Goal: Information Seeking & Learning: Learn about a topic

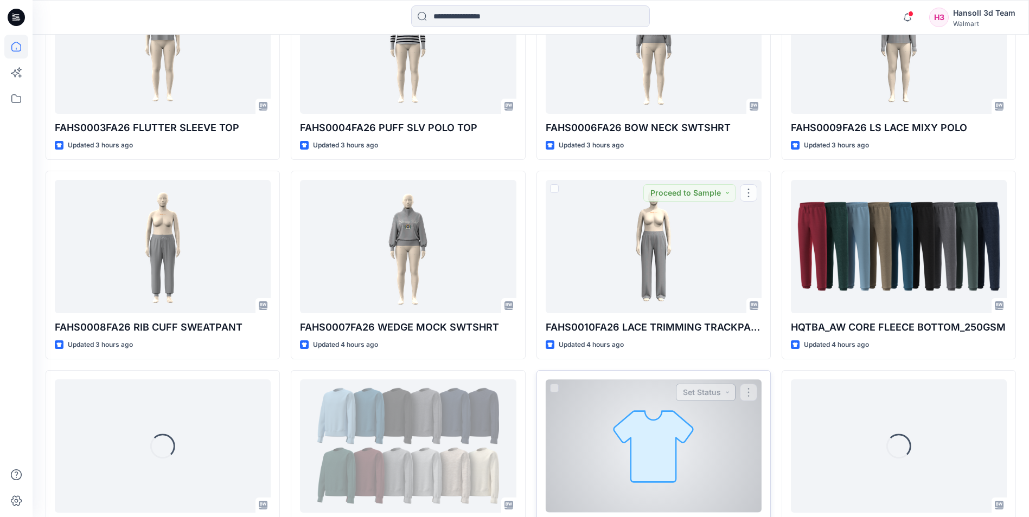
scroll to position [575, 0]
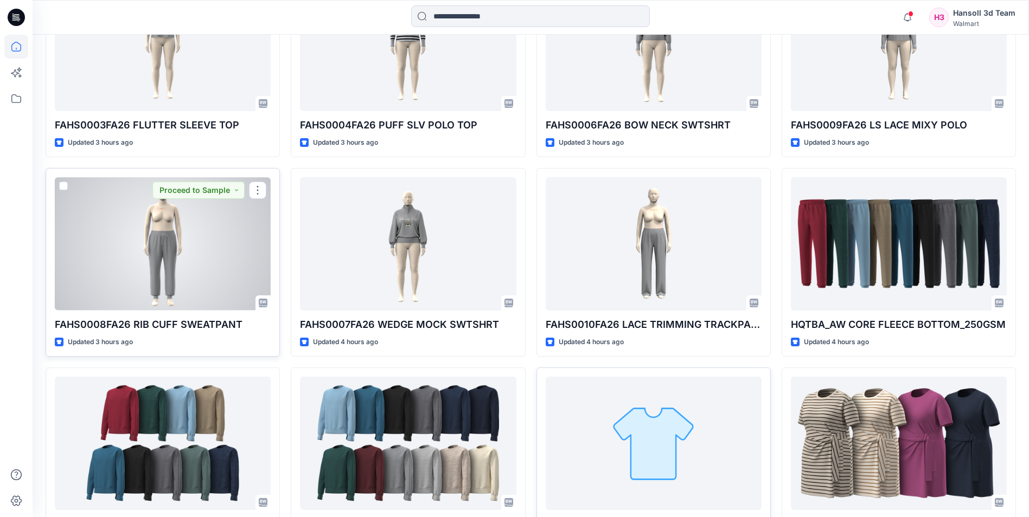
click at [165, 247] on div at bounding box center [163, 243] width 216 height 133
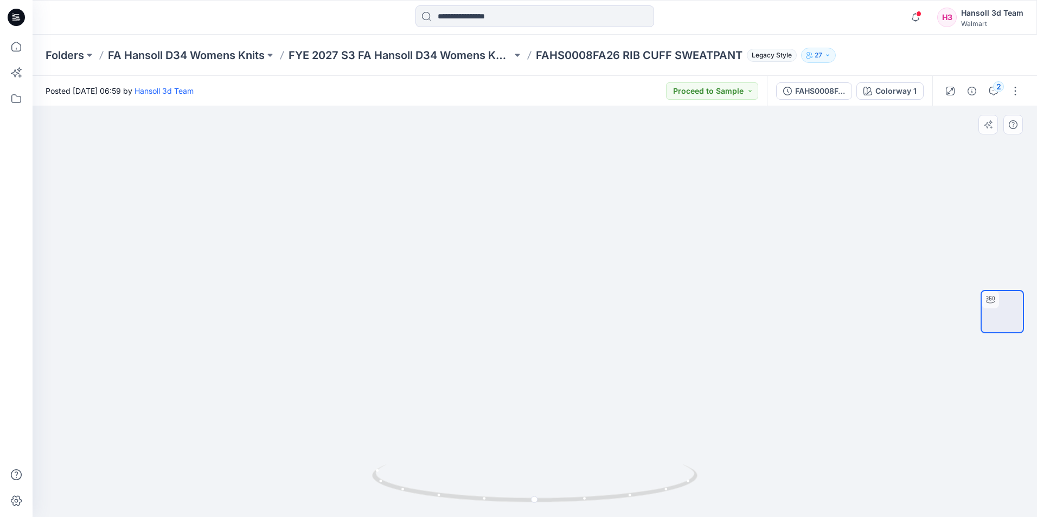
drag, startPoint x: 675, startPoint y: 404, endPoint x: 464, endPoint y: 419, distance: 211.0
drag, startPoint x: 472, startPoint y: 419, endPoint x: 655, endPoint y: 405, distance: 183.3
click at [687, 483] on icon at bounding box center [536, 485] width 328 height 41
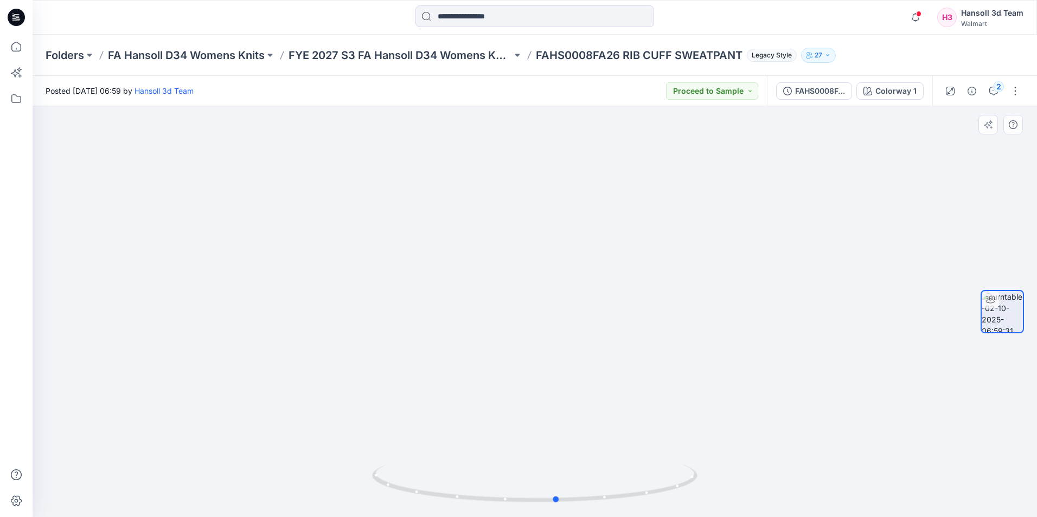
drag, startPoint x: 547, startPoint y: 392, endPoint x: 561, endPoint y: 396, distance: 14.9
click at [561, 396] on div at bounding box center [535, 311] width 1004 height 411
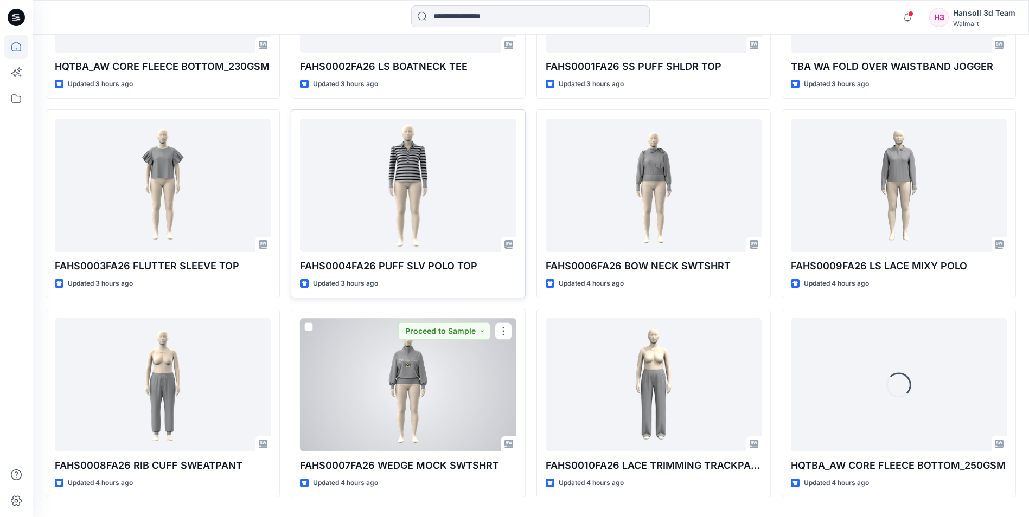
scroll to position [466, 0]
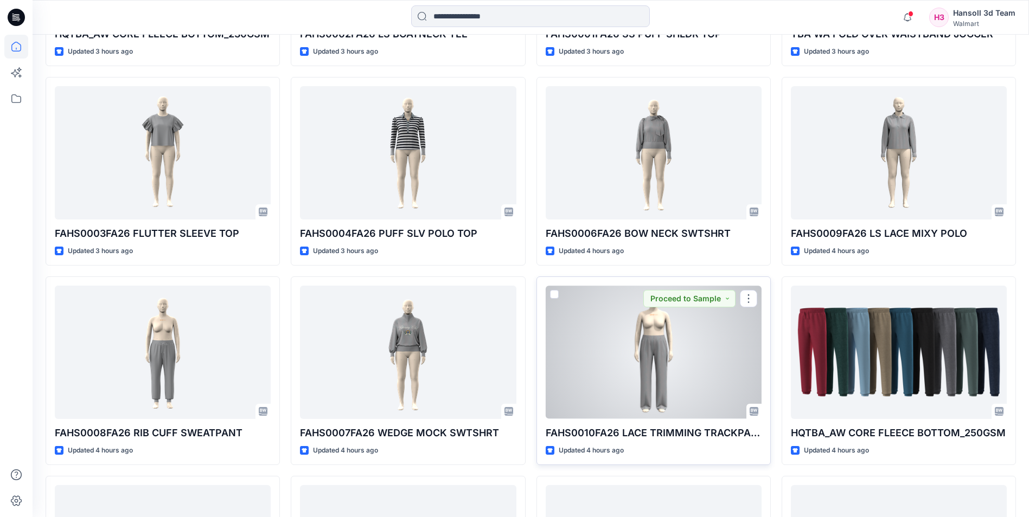
click at [626, 348] on div at bounding box center [654, 352] width 216 height 133
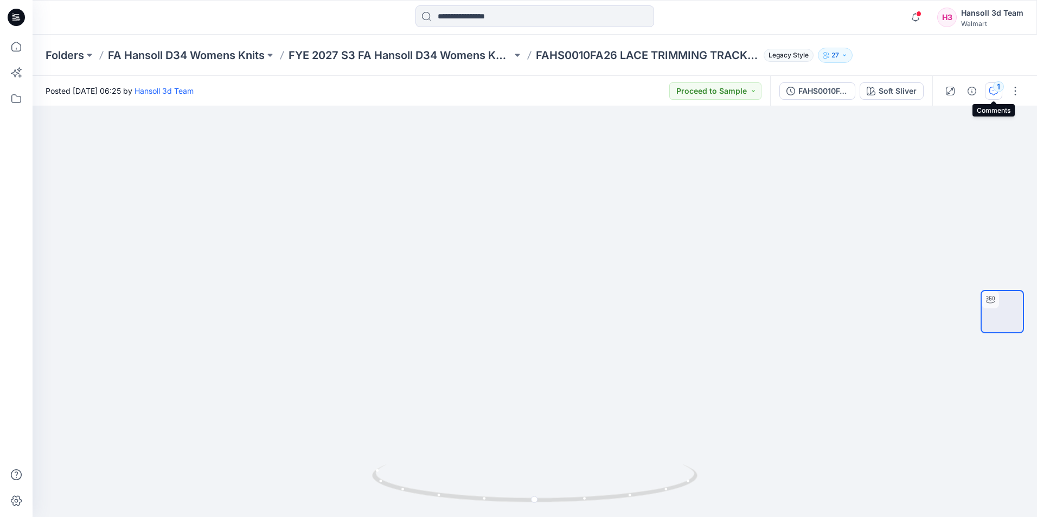
click at [999, 92] on div "1" at bounding box center [998, 86] width 11 height 11
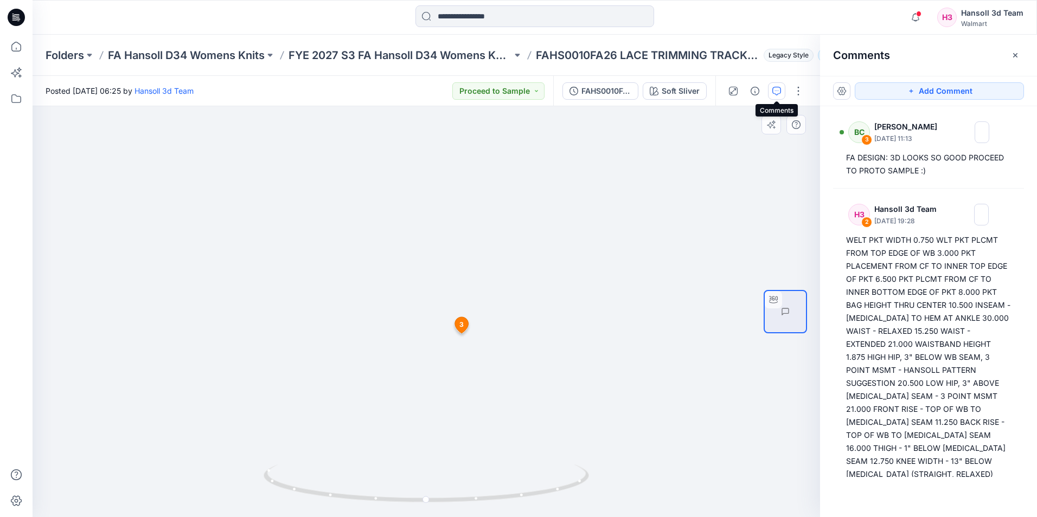
drag, startPoint x: 510, startPoint y: 327, endPoint x: 450, endPoint y: 340, distance: 62.2
drag, startPoint x: 425, startPoint y: 500, endPoint x: 444, endPoint y: 479, distance: 27.6
click at [444, 479] on icon at bounding box center [428, 485] width 328 height 41
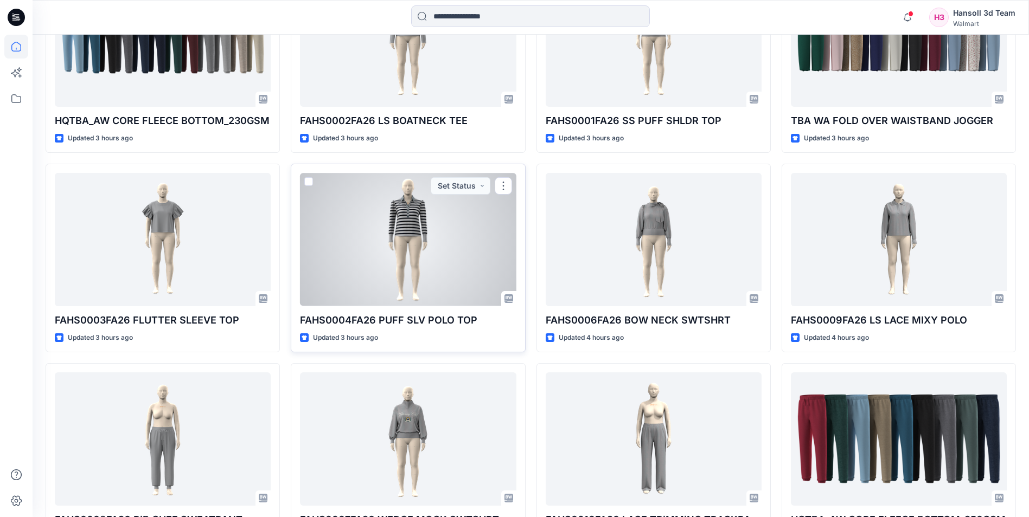
scroll to position [466, 0]
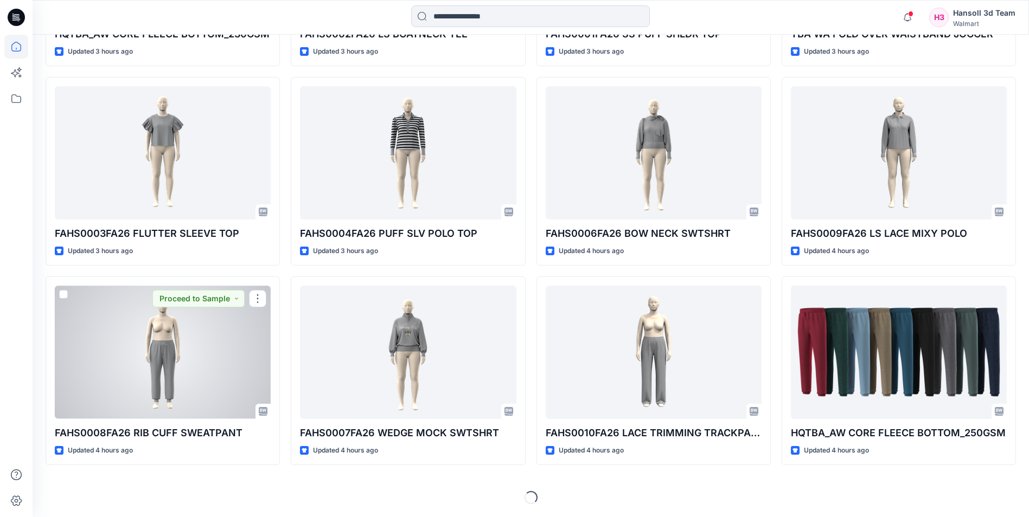
drag, startPoint x: 163, startPoint y: 336, endPoint x: 169, endPoint y: 331, distance: 7.8
click at [163, 336] on div at bounding box center [163, 352] width 216 height 133
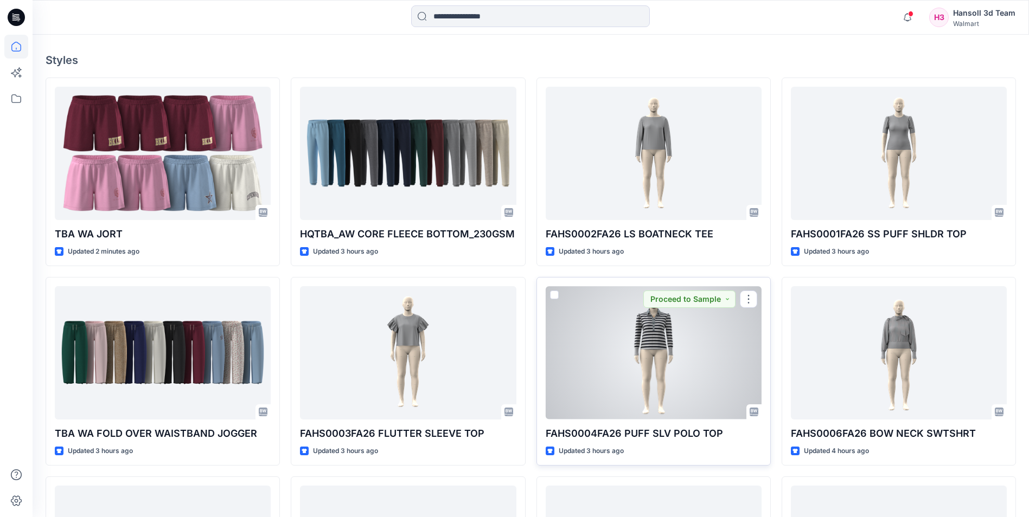
scroll to position [195, 0]
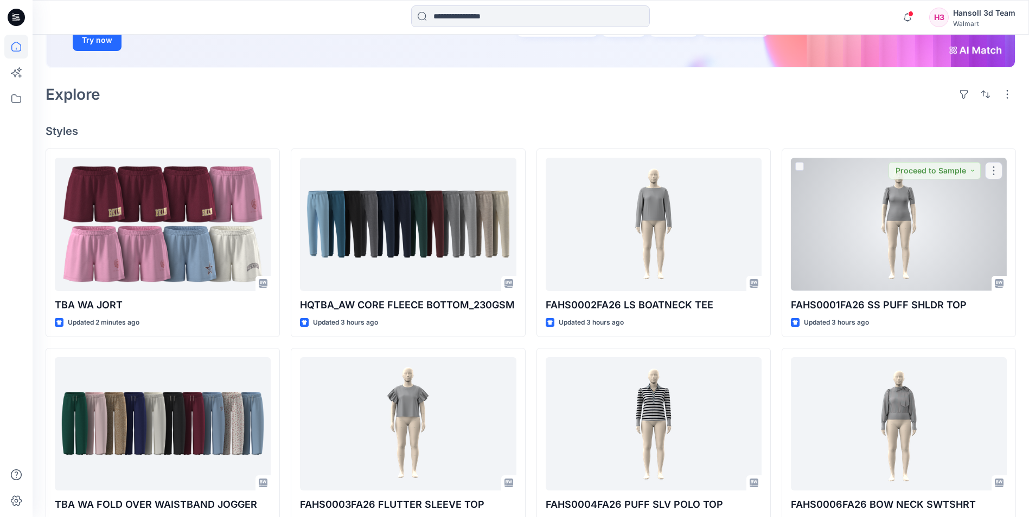
drag, startPoint x: 909, startPoint y: 241, endPoint x: 904, endPoint y: 245, distance: 6.2
click at [909, 241] on div at bounding box center [899, 224] width 216 height 133
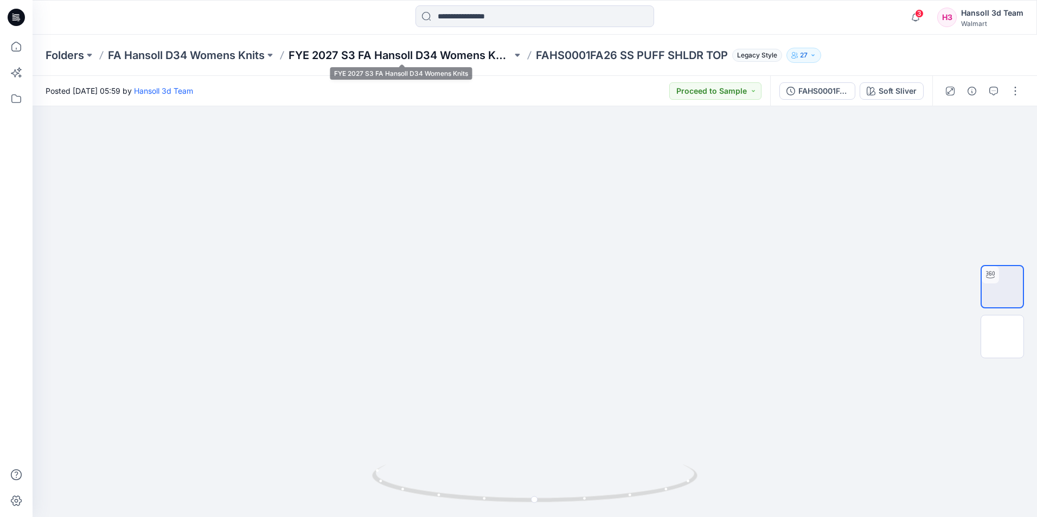
click at [461, 62] on p "FYE 2027 S3 FA Hansoll D34 Womens Knits" at bounding box center [400, 55] width 223 height 15
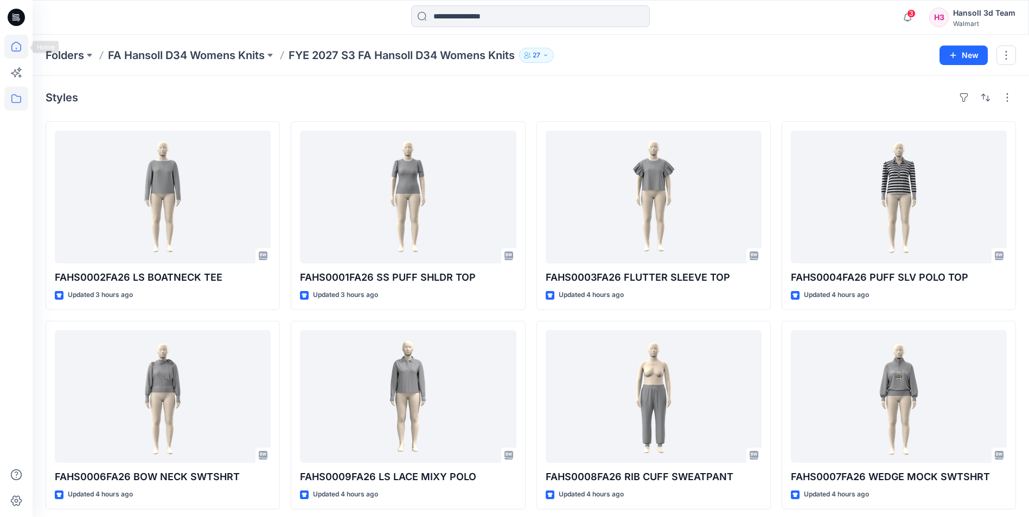
click at [12, 46] on icon at bounding box center [16, 47] width 10 height 10
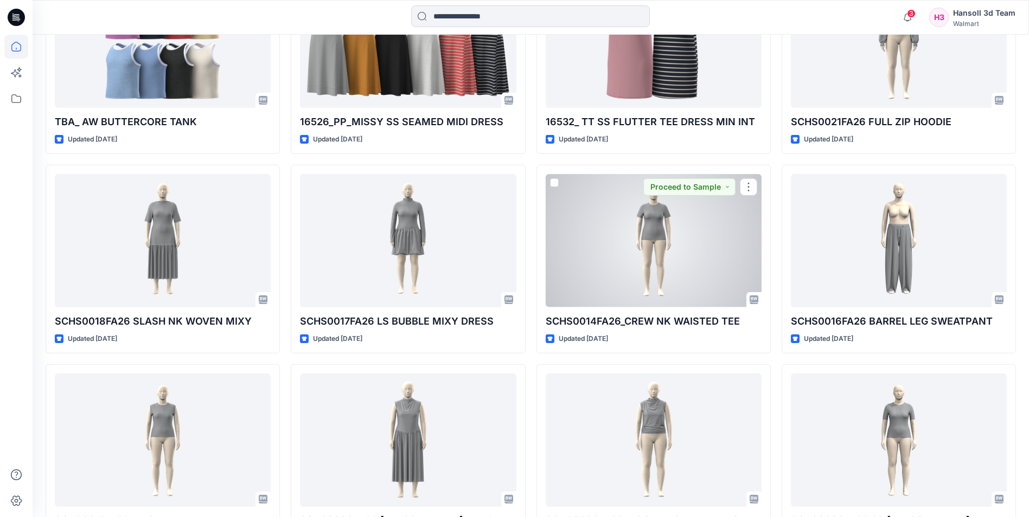
scroll to position [1443, 0]
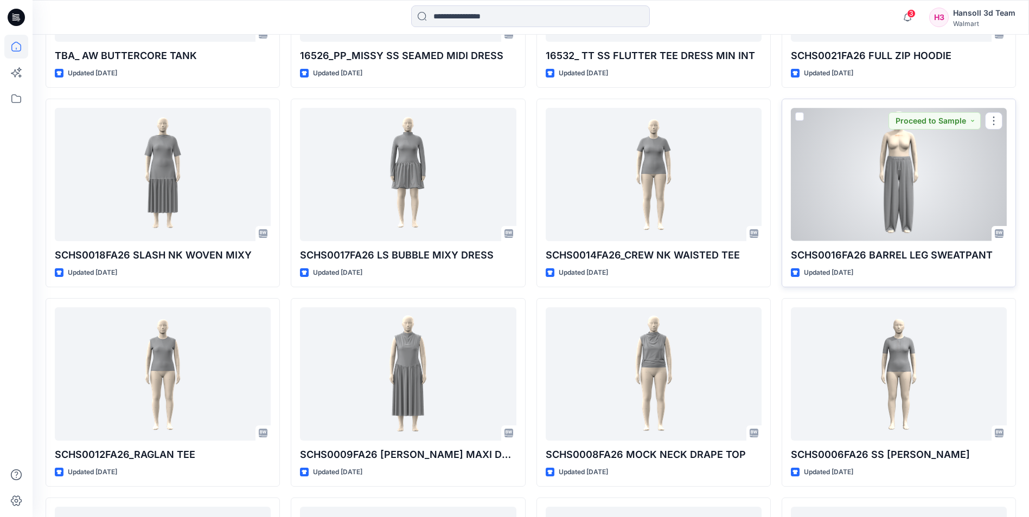
click at [909, 204] on div at bounding box center [899, 174] width 216 height 133
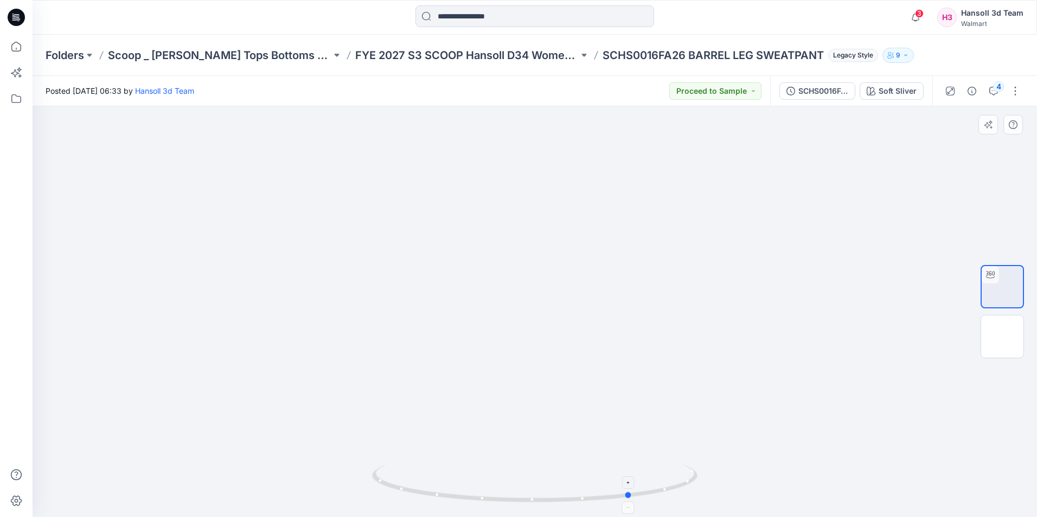
drag, startPoint x: 533, startPoint y: 501, endPoint x: 630, endPoint y: 502, distance: 97.1
click at [630, 502] on icon at bounding box center [536, 485] width 328 height 41
drag, startPoint x: 629, startPoint y: 495, endPoint x: 548, endPoint y: 501, distance: 81.1
click at [548, 501] on circle at bounding box center [551, 500] width 7 height 7
